Goal: Answer question/provide support

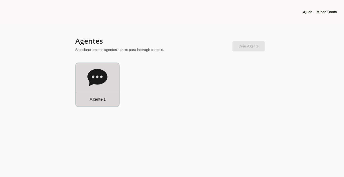
click at [88, 98] on div "Agente 1" at bounding box center [97, 99] width 43 height 14
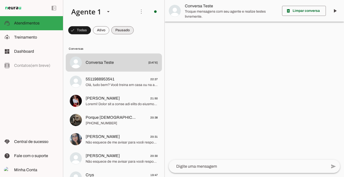
click at [122, 30] on span at bounding box center [122, 30] width 22 height 12
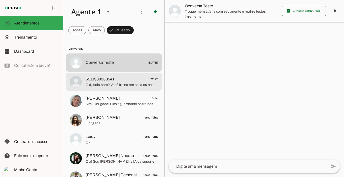
click at [106, 80] on span "5511988953541" at bounding box center [100, 79] width 29 height 6
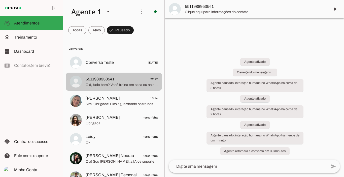
scroll to position [52, 0]
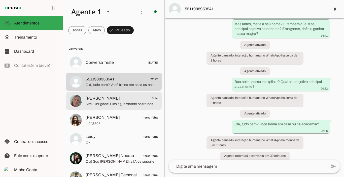
click at [97, 98] on span "[PERSON_NAME]" at bounding box center [103, 98] width 34 height 6
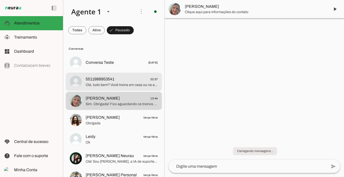
click at [110, 82] on span "5511988953541" at bounding box center [100, 79] width 29 height 6
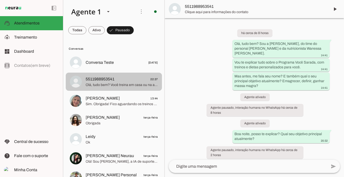
scroll to position [52, 0]
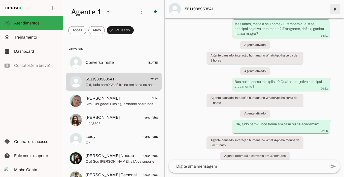
click at [336, 7] on span at bounding box center [335, 9] width 12 height 12
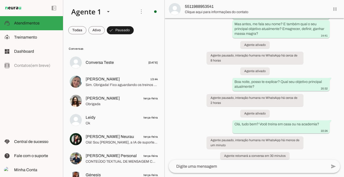
scroll to position [0, 0]
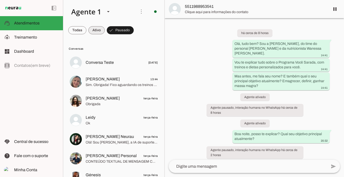
click at [100, 32] on span at bounding box center [96, 30] width 16 height 12
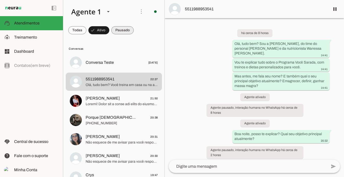
click at [117, 31] on span at bounding box center [122, 30] width 22 height 12
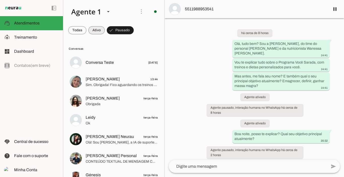
click at [98, 29] on span at bounding box center [96, 30] width 16 height 12
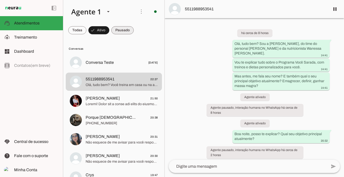
click at [115, 29] on span at bounding box center [122, 30] width 22 height 12
